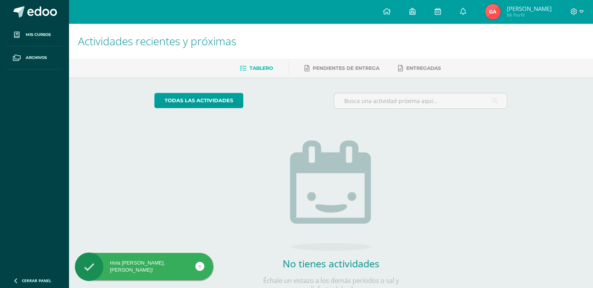
click at [521, 5] on span "[PERSON_NAME]" at bounding box center [528, 9] width 45 height 8
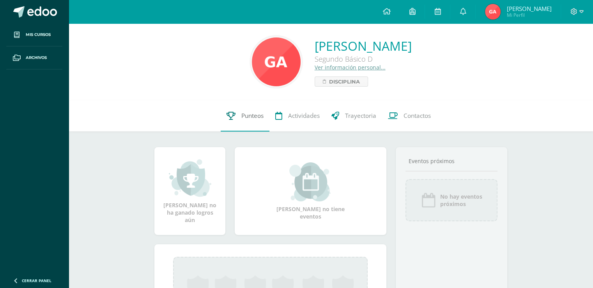
click at [234, 120] on link "Punteos" at bounding box center [245, 115] width 49 height 31
click at [242, 118] on span "Punteos" at bounding box center [252, 115] width 22 height 8
